Goal: Transaction & Acquisition: Purchase product/service

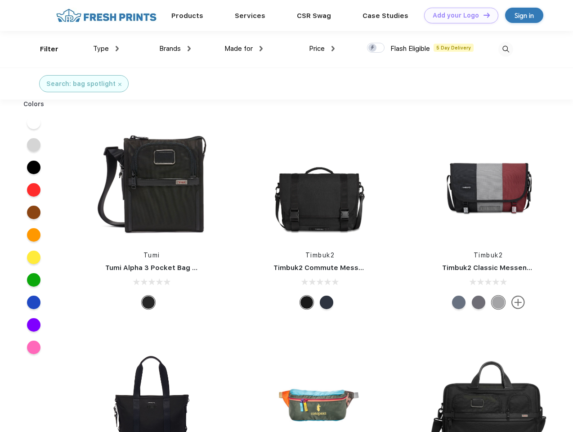
scroll to position [0, 0]
click at [458, 15] on link "Add your Logo Design Tool" at bounding box center [461, 16] width 74 height 16
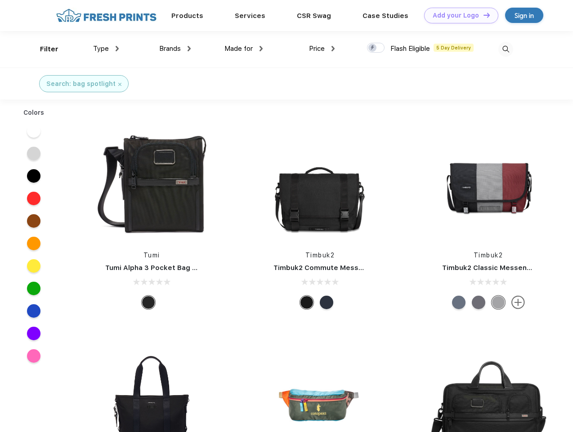
click at [0, 0] on div "Design Tool" at bounding box center [0, 0] width 0 height 0
click at [482, 15] on link "Add your Logo Design Tool" at bounding box center [461, 16] width 74 height 16
click at [43, 49] on div "Filter" at bounding box center [49, 49] width 18 height 10
click at [106, 49] on span "Type" at bounding box center [101, 48] width 16 height 8
click at [175, 49] on span "Brands" at bounding box center [170, 48] width 22 height 8
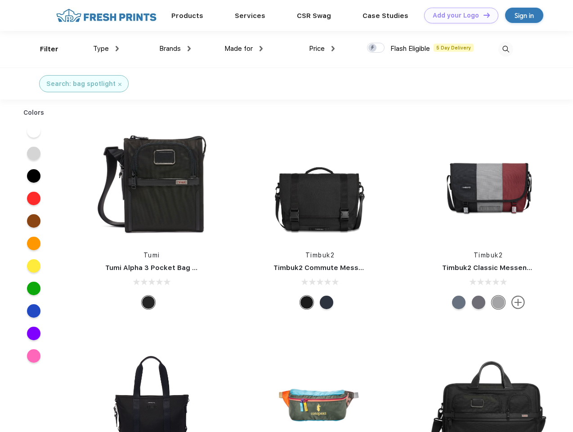
click at [244, 49] on span "Made for" at bounding box center [238, 48] width 28 height 8
click at [322, 49] on span "Price" at bounding box center [317, 48] width 16 height 8
click at [376, 48] on div at bounding box center [376, 48] width 18 height 10
click at [373, 48] on input "checkbox" at bounding box center [370, 45] width 6 height 6
click at [505, 49] on img at bounding box center [505, 49] width 15 height 15
